Goal: Check status: Check status

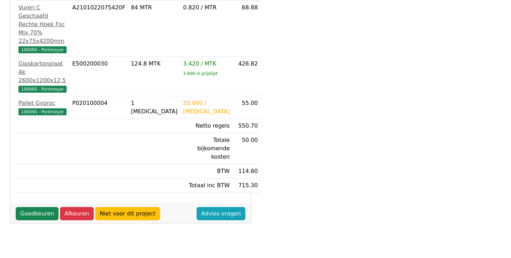
scroll to position [174, 0]
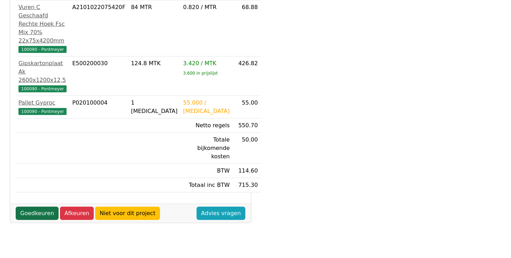
click at [28, 207] on link "Goedkeuren" at bounding box center [37, 213] width 43 height 13
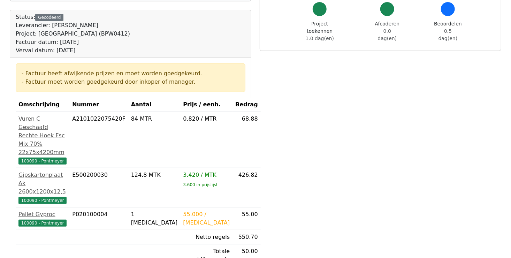
scroll to position [140, 0]
